Goal: Go to known website: Access a specific website the user already knows

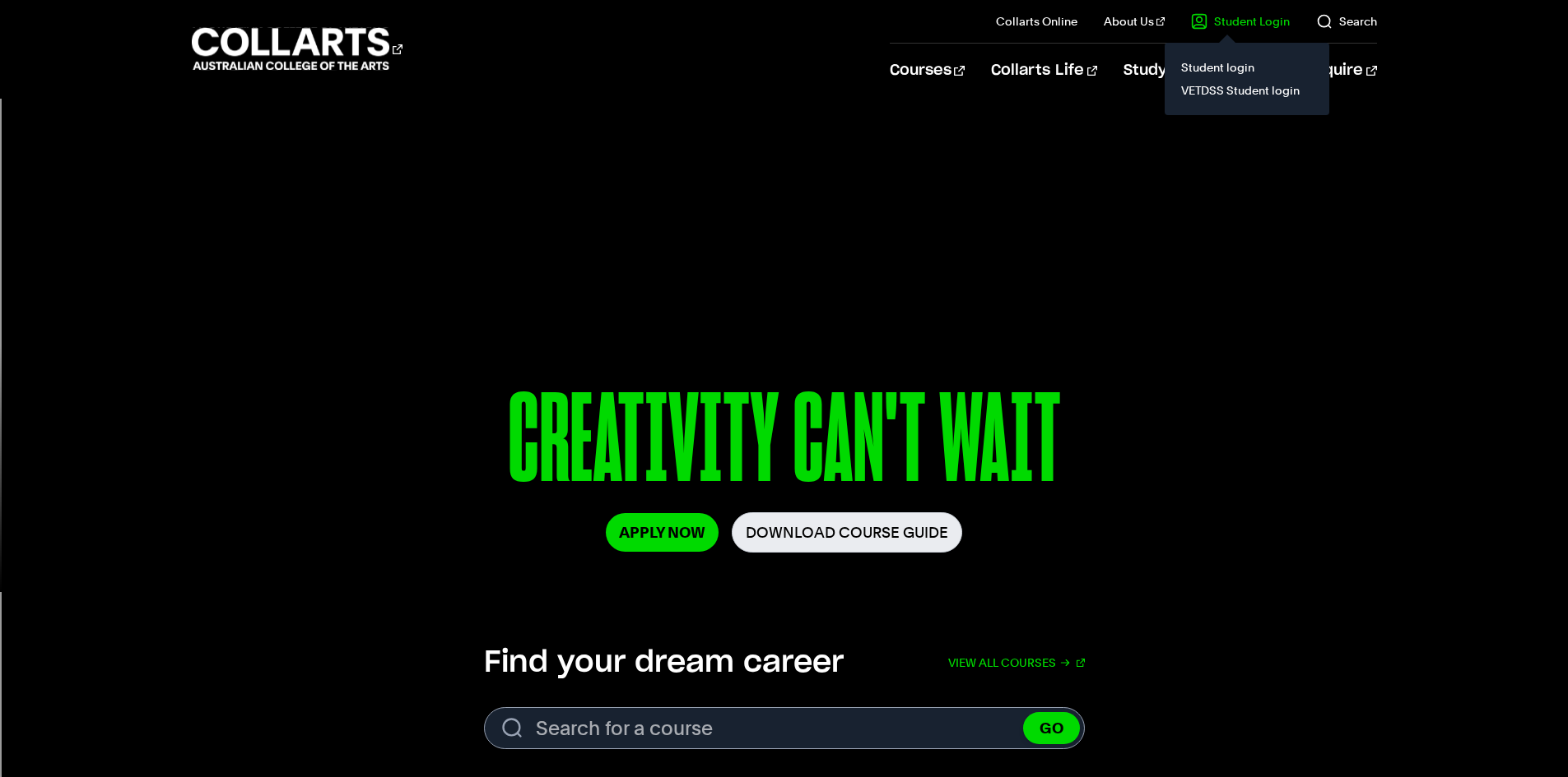
drag, startPoint x: 0, startPoint y: 0, endPoint x: 1228, endPoint y: 20, distance: 1228.2
click at [1228, 20] on link "Student Login" at bounding box center [1240, 21] width 98 height 17
click at [1208, 84] on link "VETDSS Student login" at bounding box center [1247, 90] width 138 height 23
click at [1190, 86] on link "VETDSS Student login" at bounding box center [1247, 90] width 138 height 23
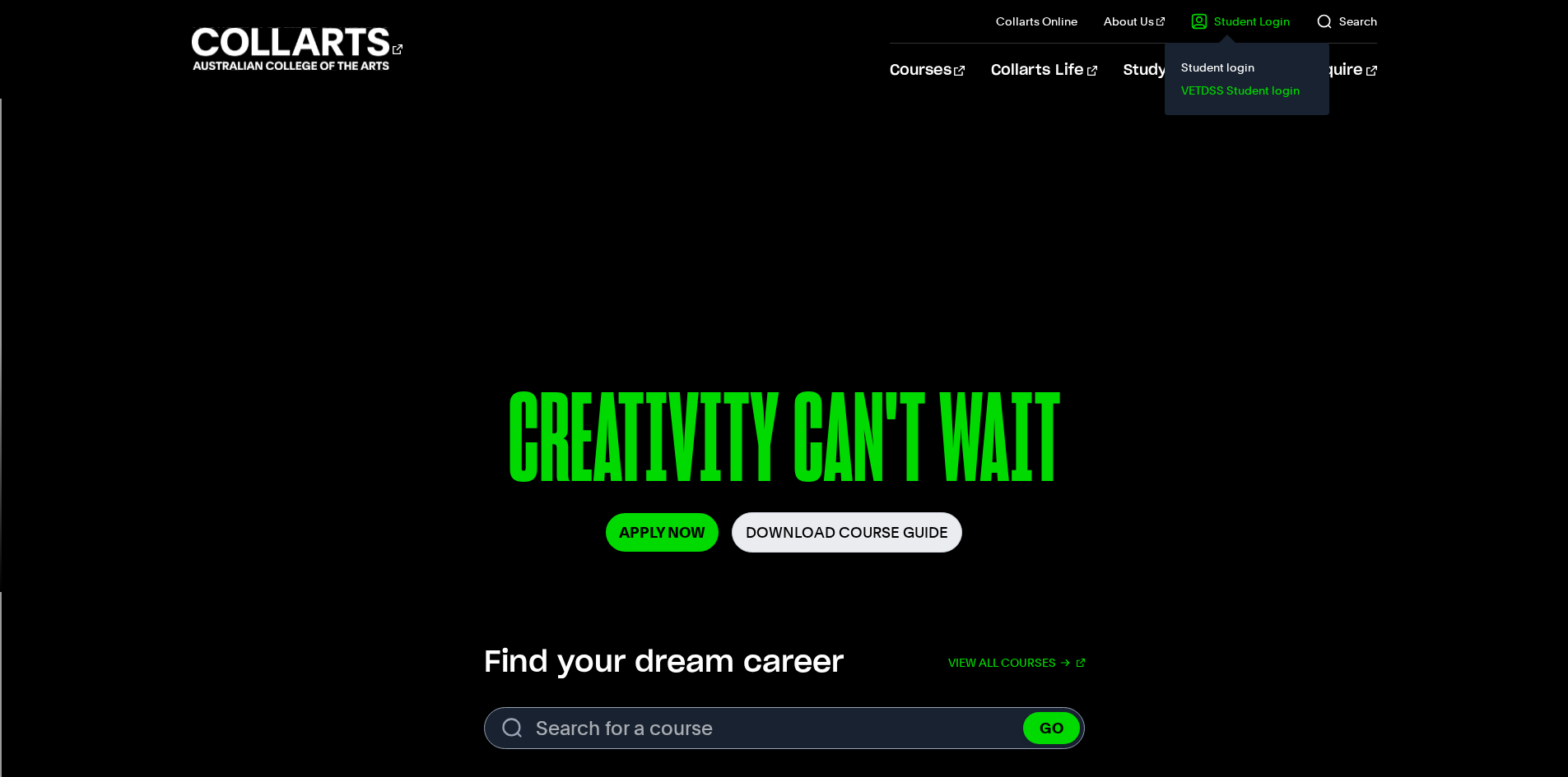
click at [1190, 86] on link "VETDSS Student login" at bounding box center [1247, 90] width 138 height 23
